Goal: Task Accomplishment & Management: Use online tool/utility

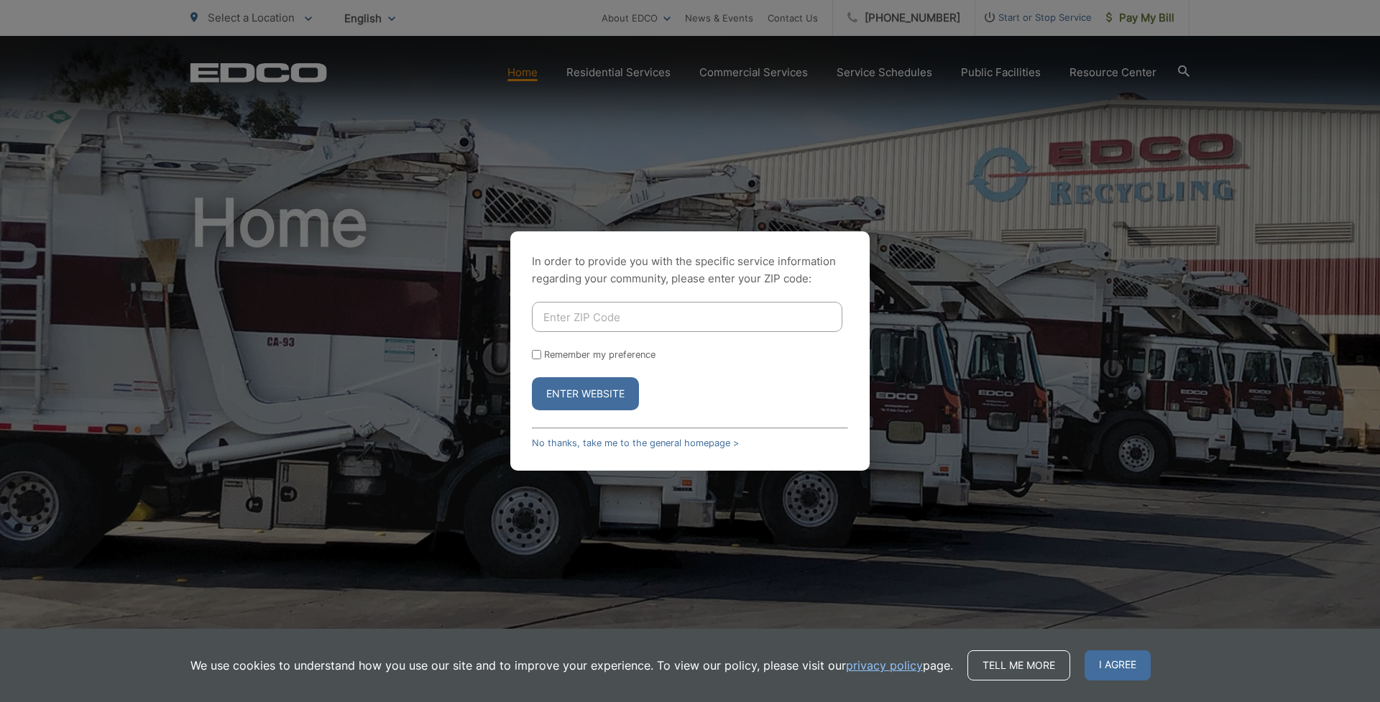
click at [553, 356] on label "Remember my preference" at bounding box center [599, 354] width 111 height 11
click at [541, 356] on input "Remember my preference" at bounding box center [536, 354] width 9 height 9
checkbox input "true"
click at [566, 321] on input "Enter ZIP Code" at bounding box center [687, 317] width 310 height 30
type input "91977"
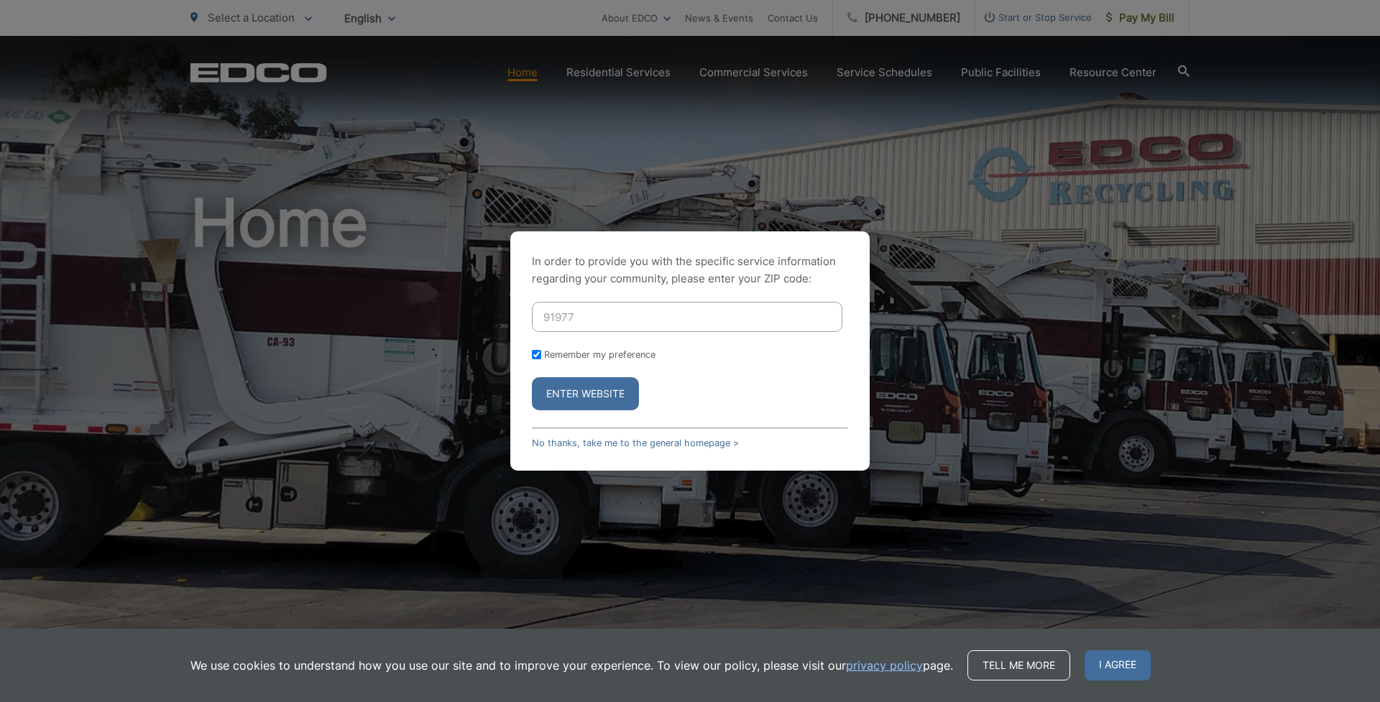
click at [619, 387] on button "Enter Website" at bounding box center [585, 393] width 107 height 33
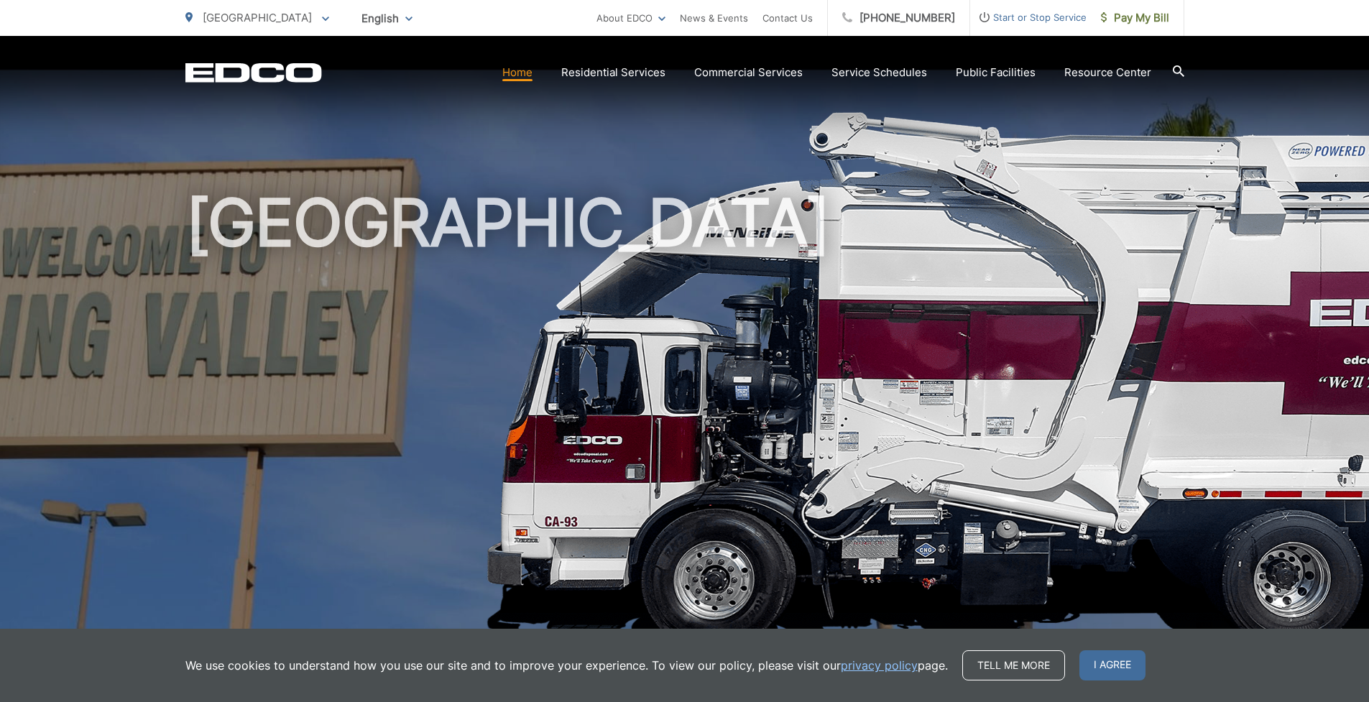
scroll to position [297, 0]
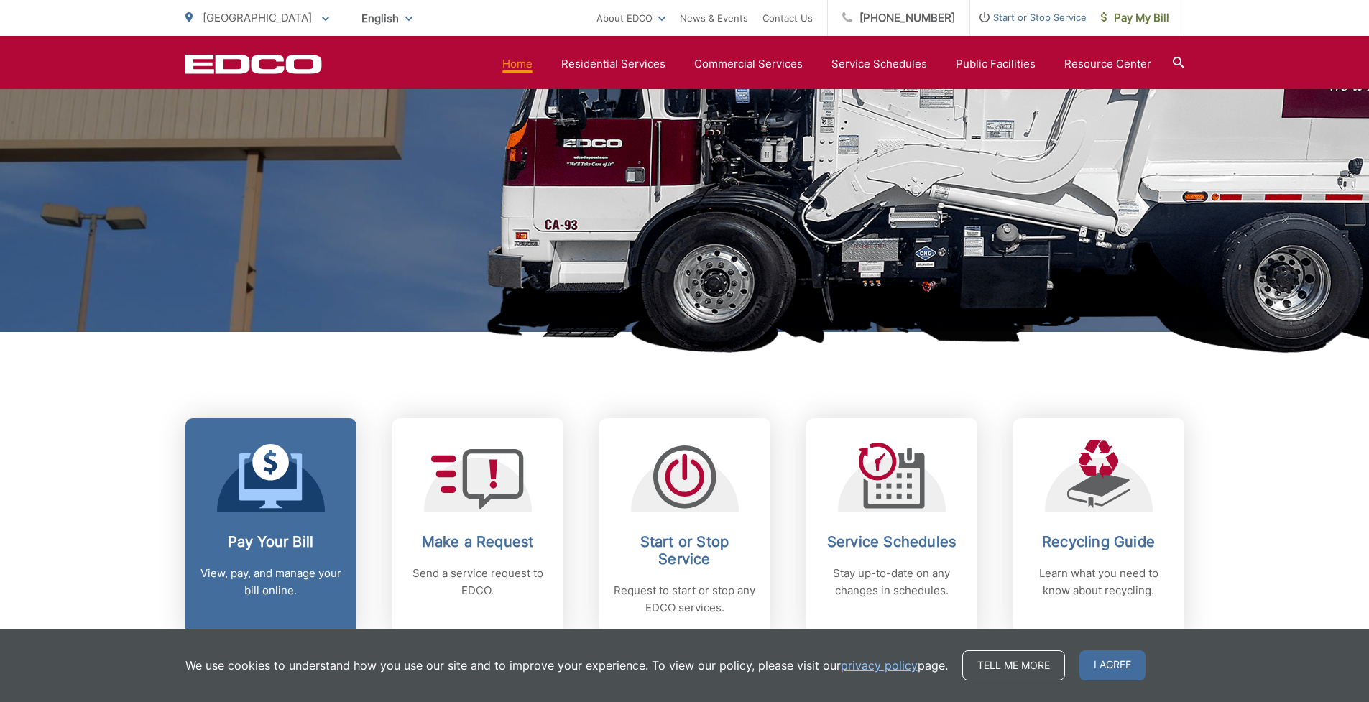
click at [233, 517] on link "Pay Your Bill View, pay, and manage your bill online." at bounding box center [270, 528] width 171 height 220
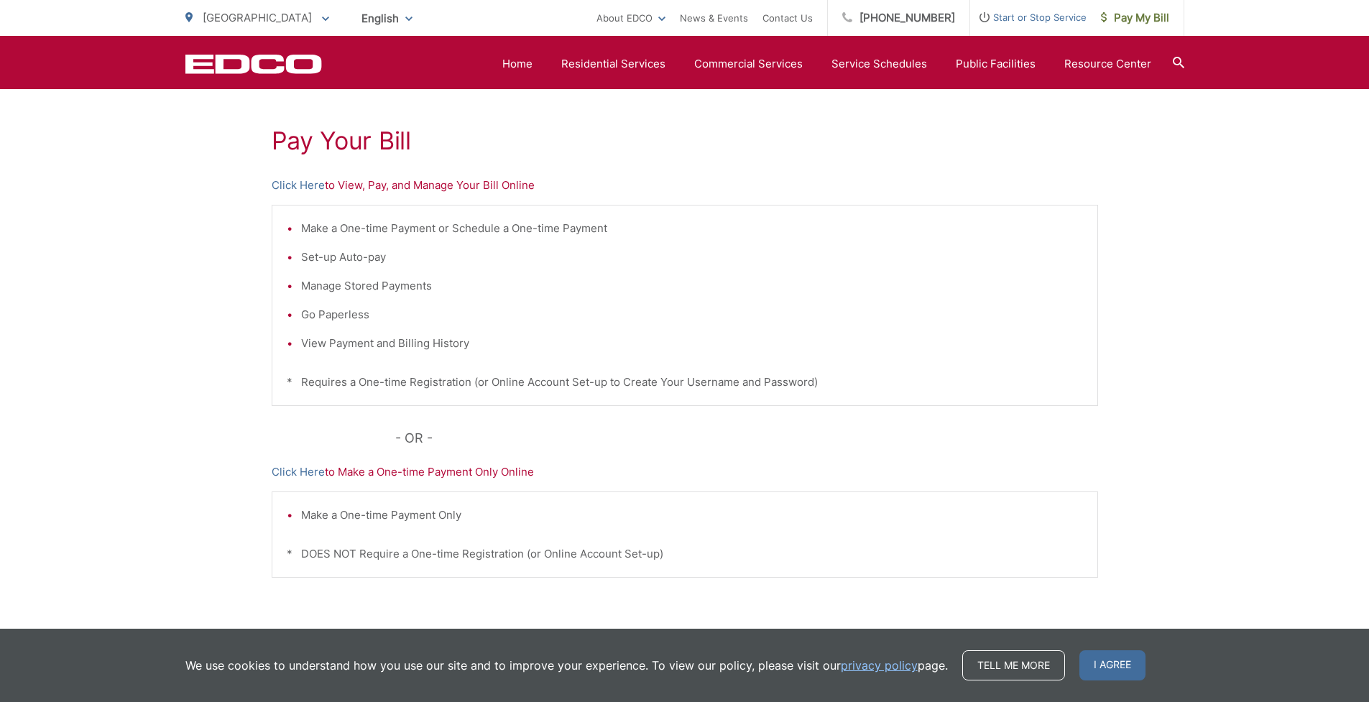
scroll to position [315, 0]
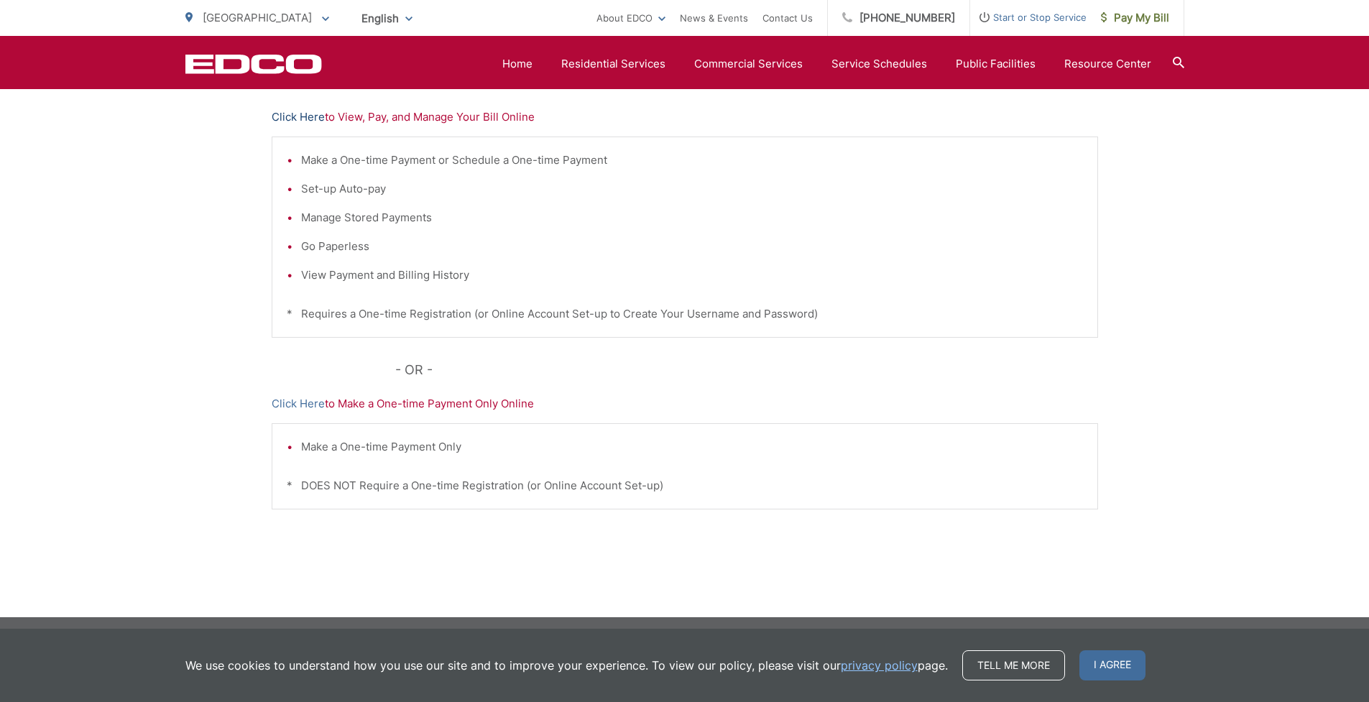
click at [287, 111] on link "Click Here" at bounding box center [298, 117] width 53 height 17
